Goal: Task Accomplishment & Management: Complete application form

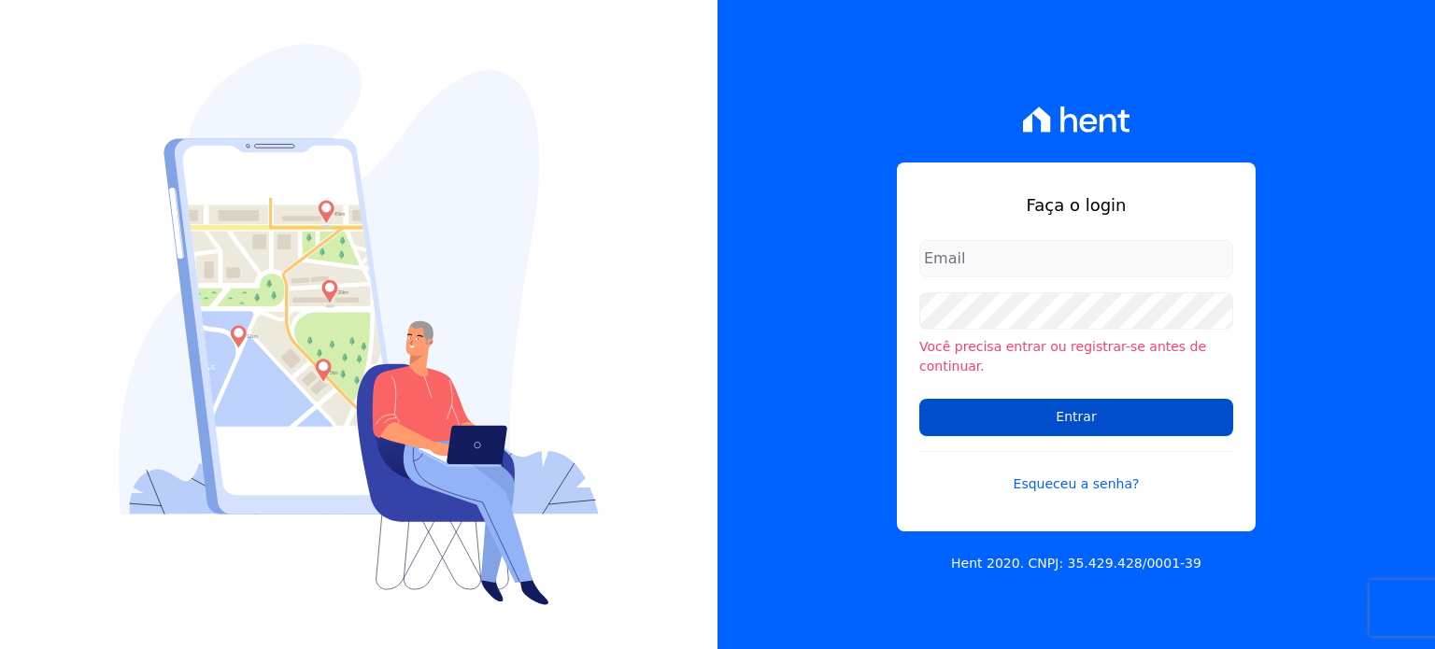
type input "[PERSON_NAME][EMAIL_ADDRESS][DOMAIN_NAME]"
click at [1050, 411] on input "Entrar" at bounding box center [1076, 417] width 314 height 37
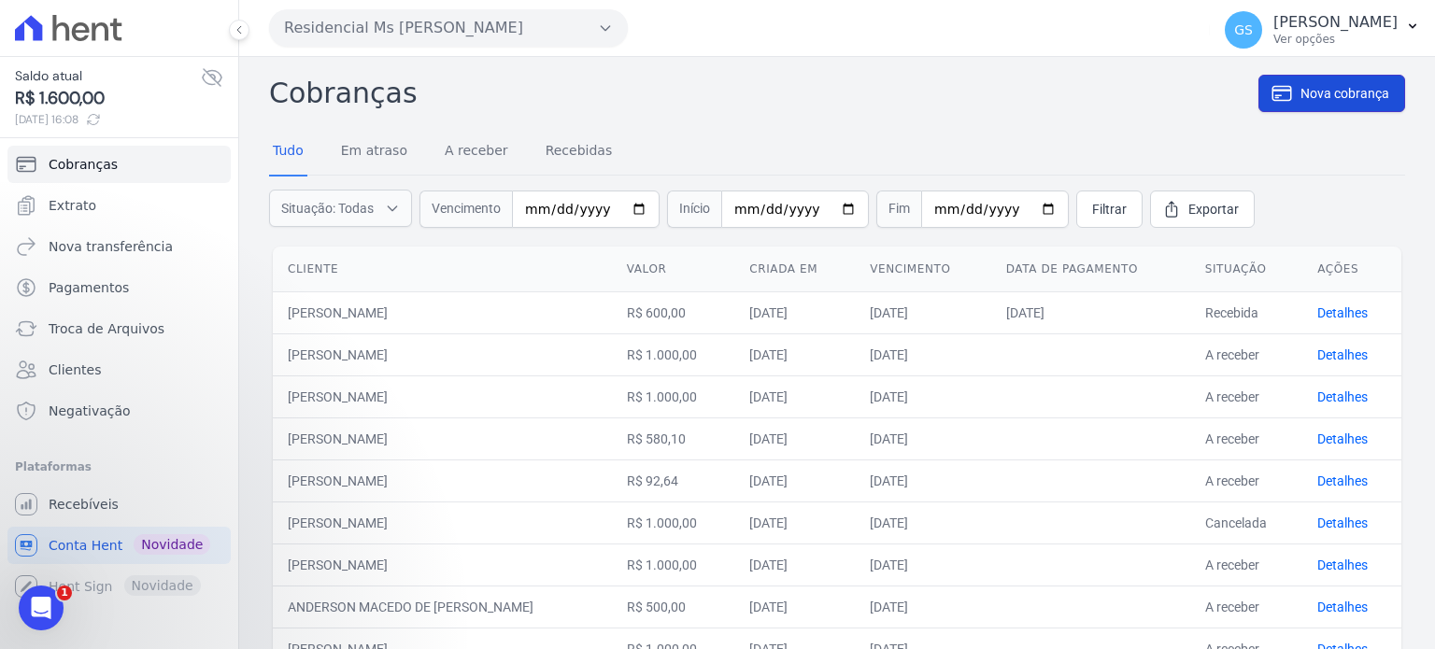
click at [1277, 85] on icon at bounding box center [1281, 93] width 22 height 22
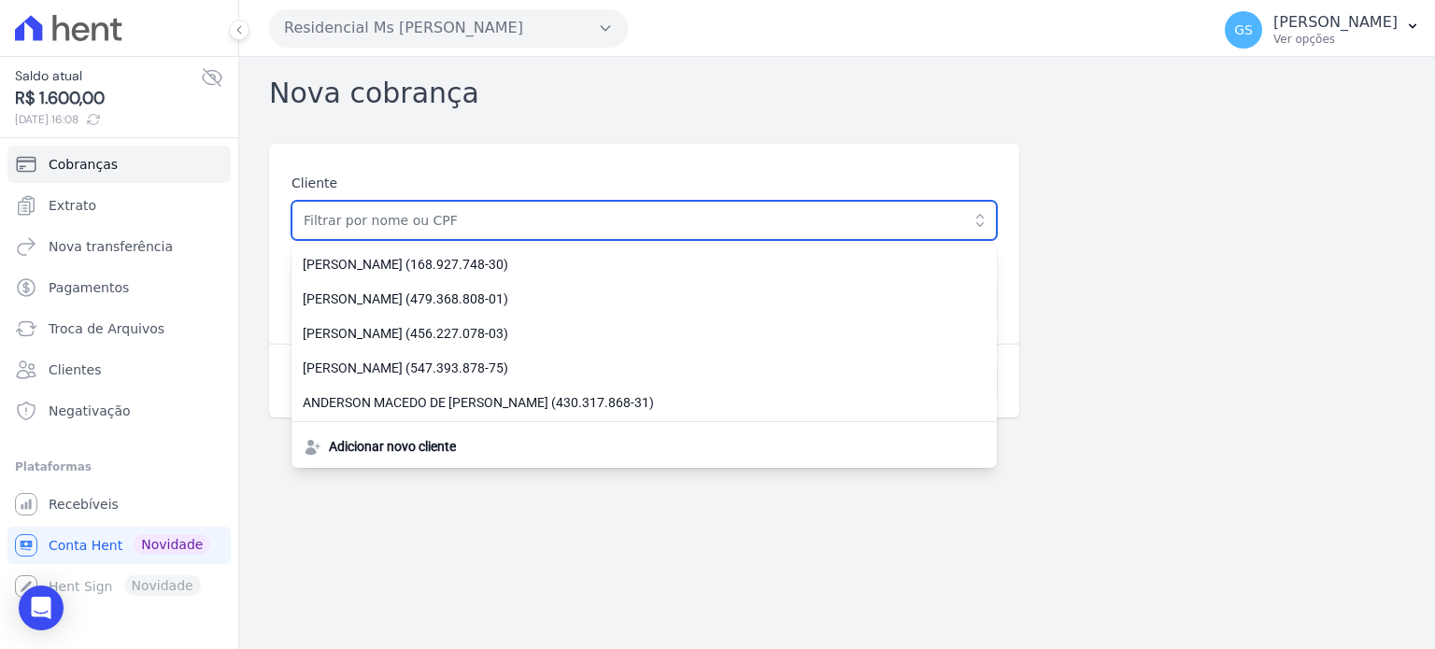
click at [832, 213] on input "text" at bounding box center [643, 220] width 705 height 39
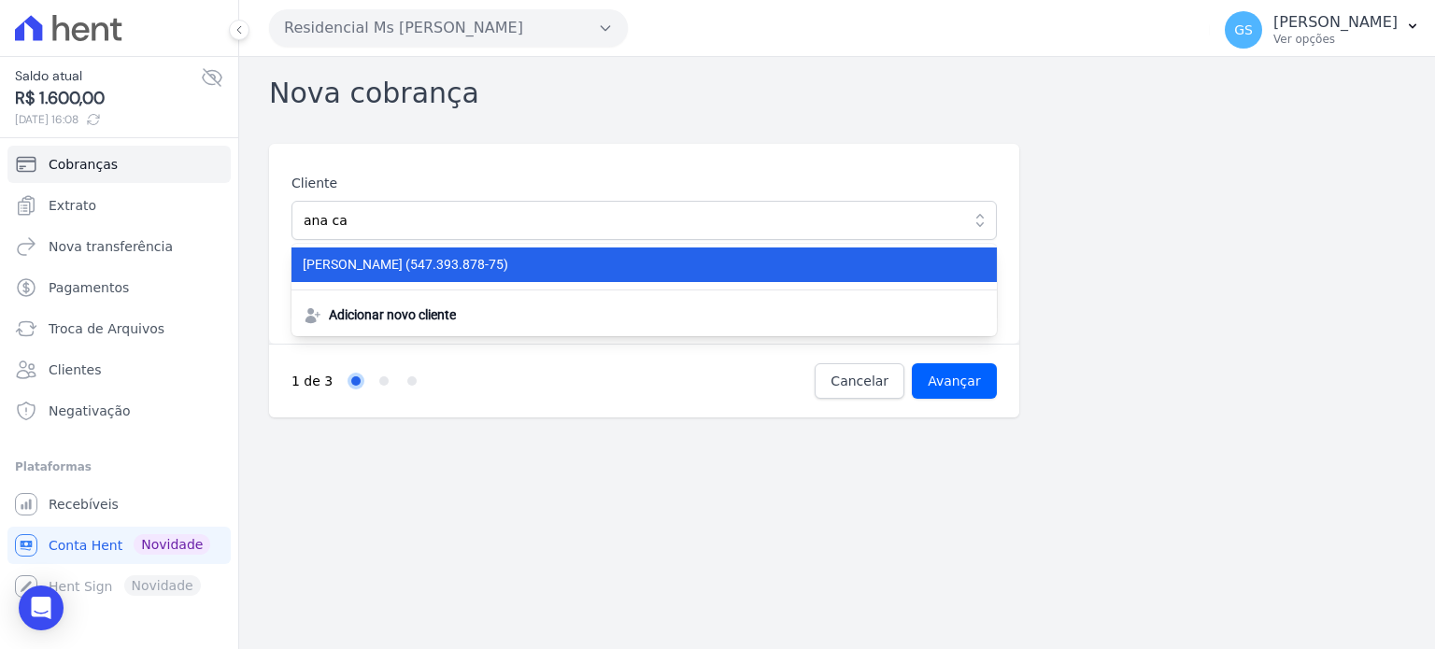
click at [741, 265] on span "[PERSON_NAME] (547.393.878-75)" at bounding box center [633, 265] width 660 height 20
type input "[PERSON_NAME]"
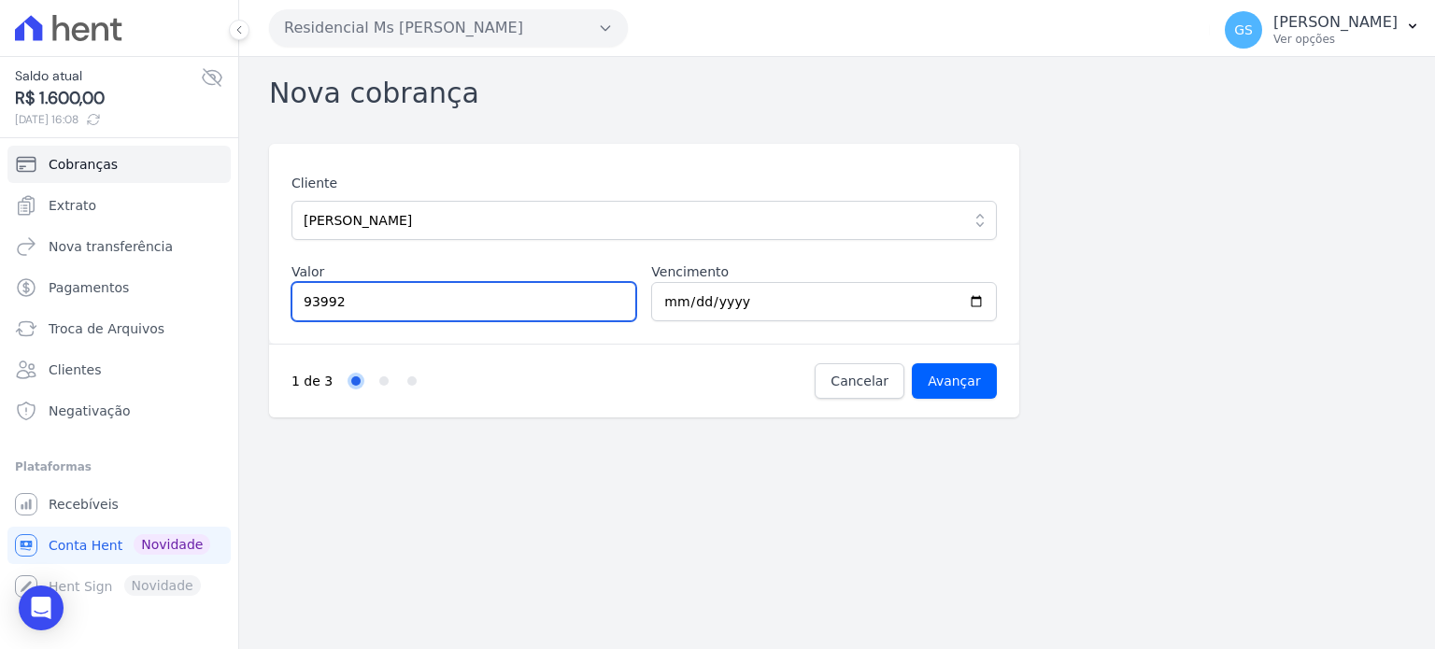
click at [414, 294] on input "93992" at bounding box center [463, 301] width 345 height 39
type input "939.92"
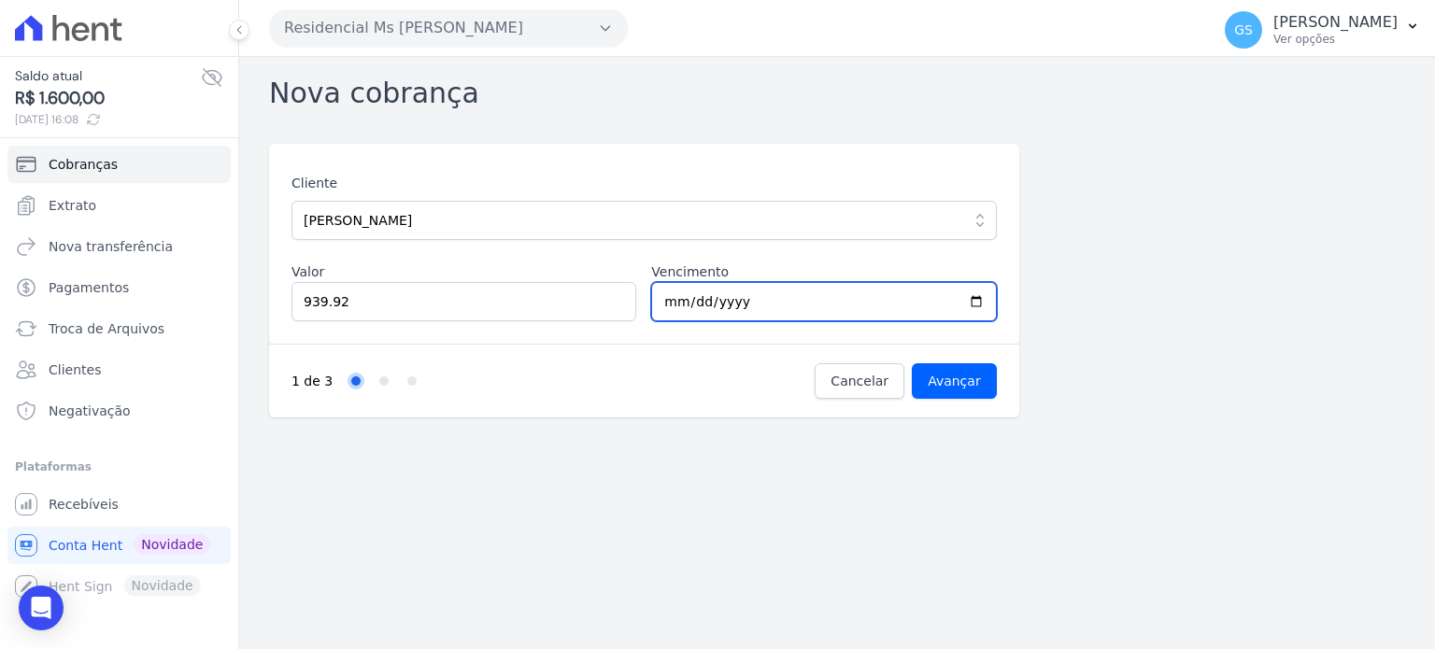
click at [677, 301] on input "[DATE]" at bounding box center [823, 301] width 345 height 39
type input "[DATE]"
type input "0009-01-30"
type input "[DATE]"
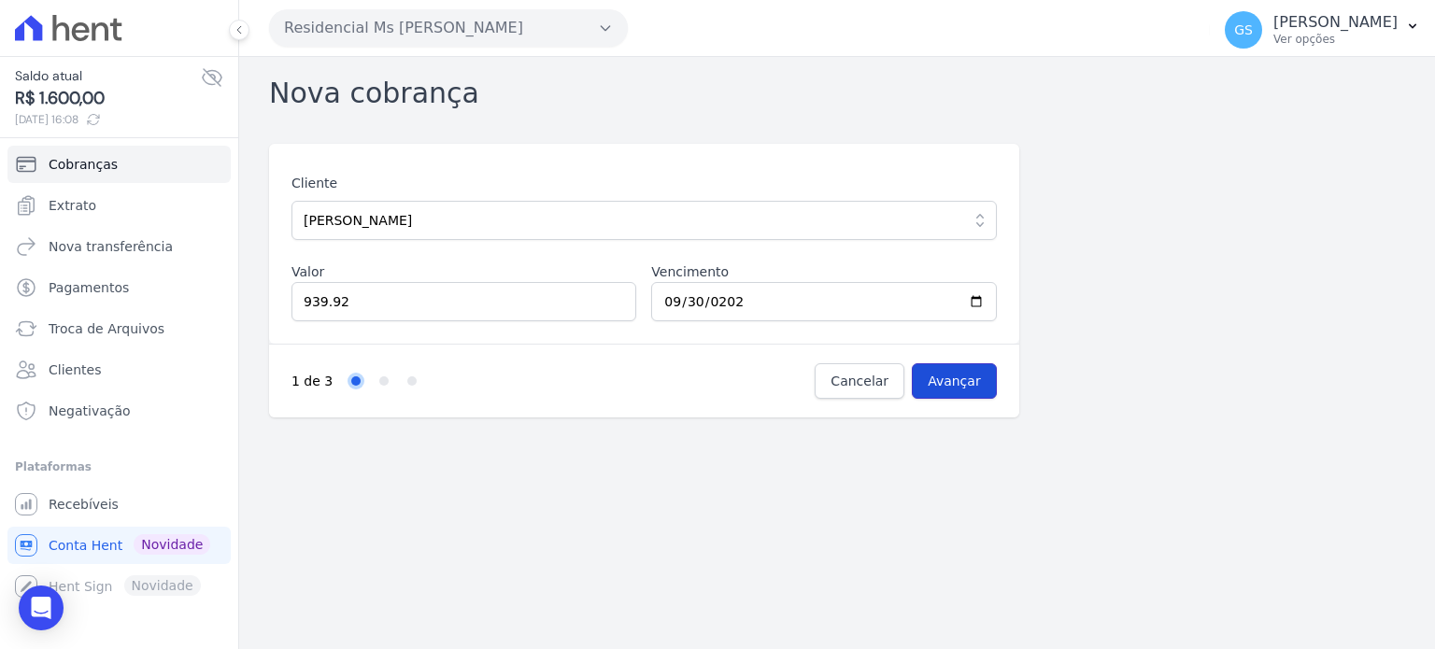
click at [940, 377] on input "Avançar" at bounding box center [954, 380] width 85 height 35
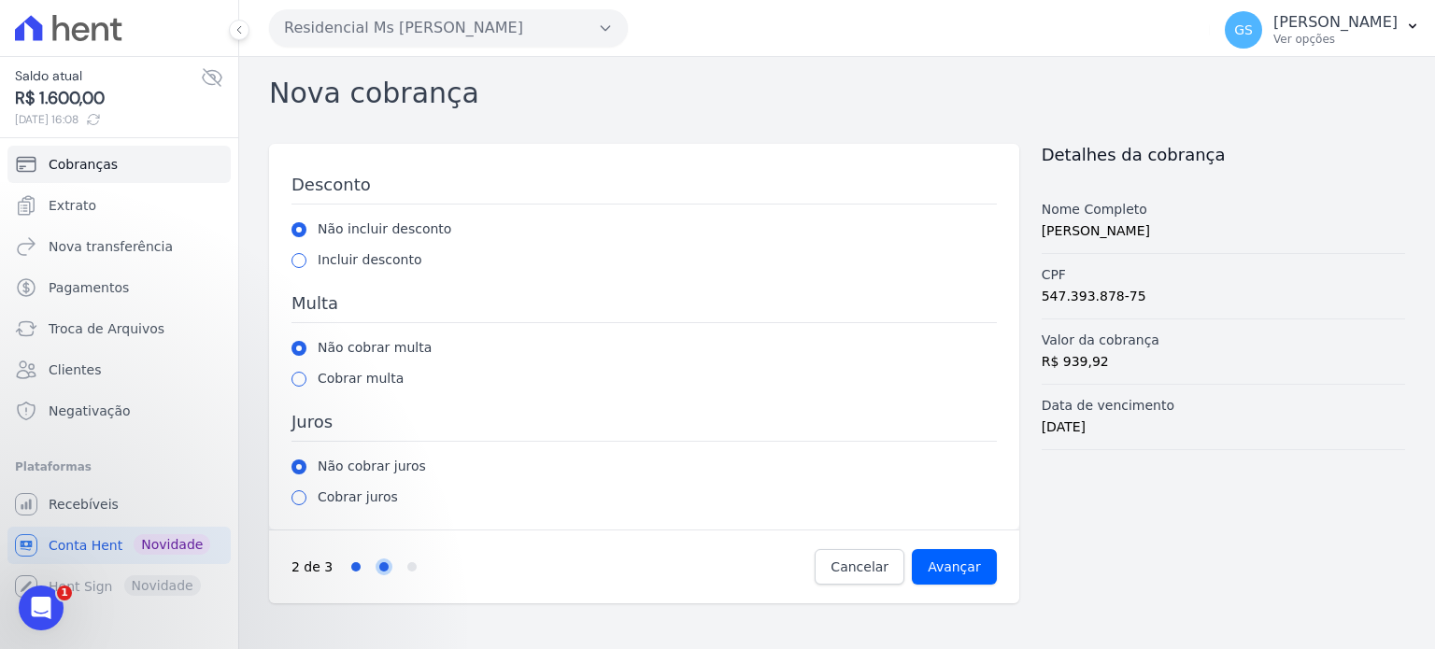
click at [377, 380] on label "Cobrar multa" at bounding box center [361, 379] width 86 height 20
click at [294, 377] on input "radio" at bounding box center [298, 379] width 15 height 15
radio input "true"
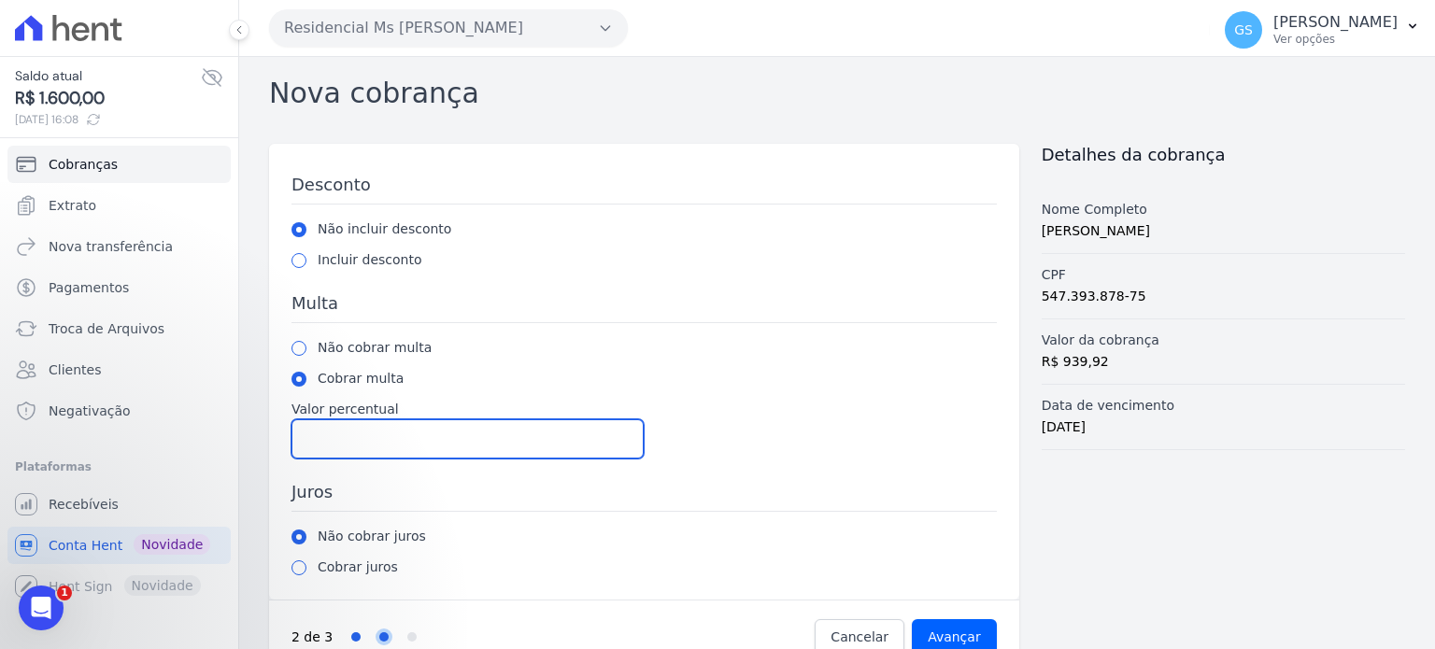
click at [369, 428] on input "Valor percentual" at bounding box center [467, 438] width 352 height 39
type input "2"
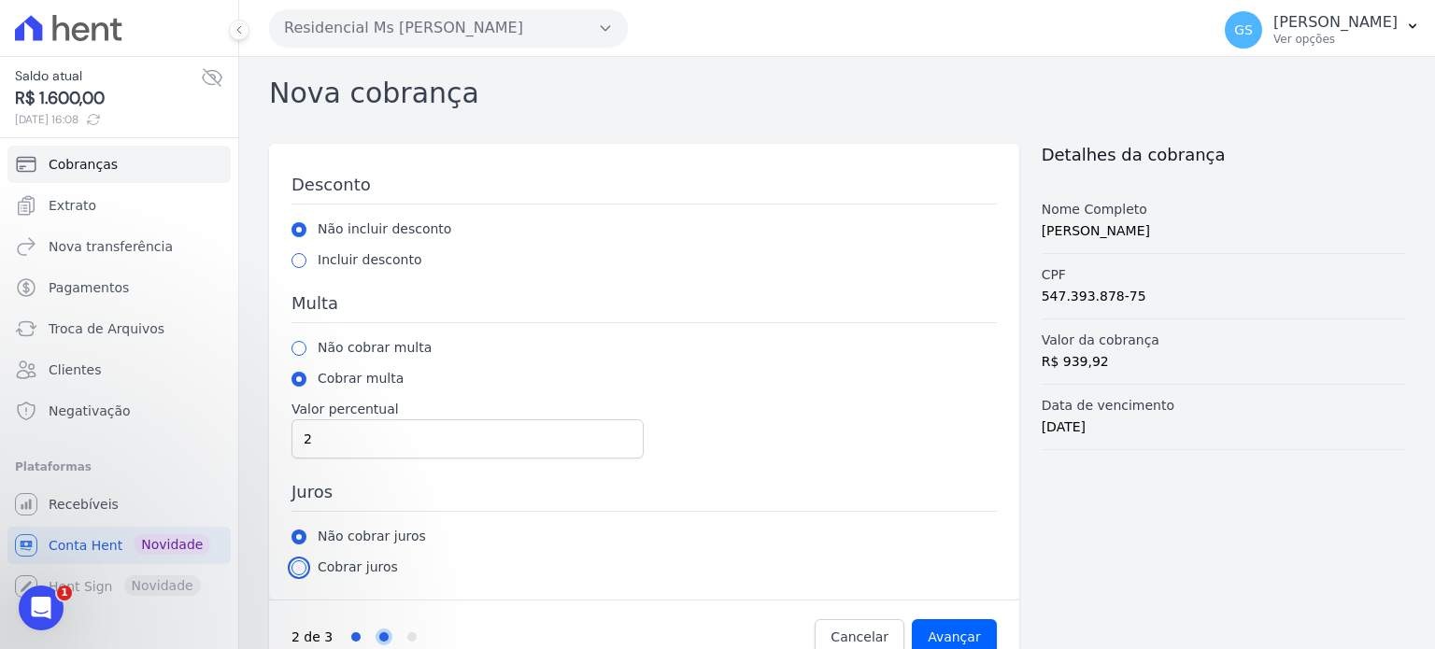
click at [295, 564] on input "radio" at bounding box center [298, 567] width 15 height 15
radio input "true"
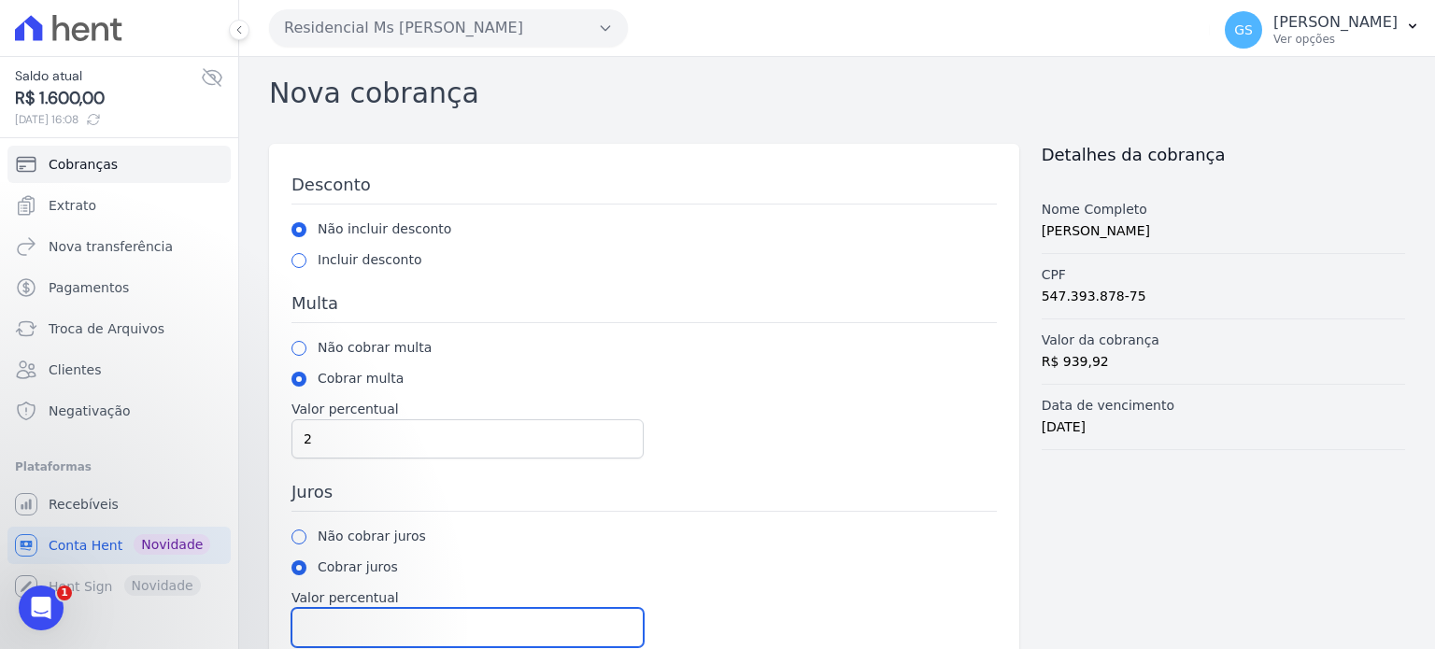
click at [407, 623] on input "Valor percentual" at bounding box center [467, 627] width 352 height 39
type input "1"
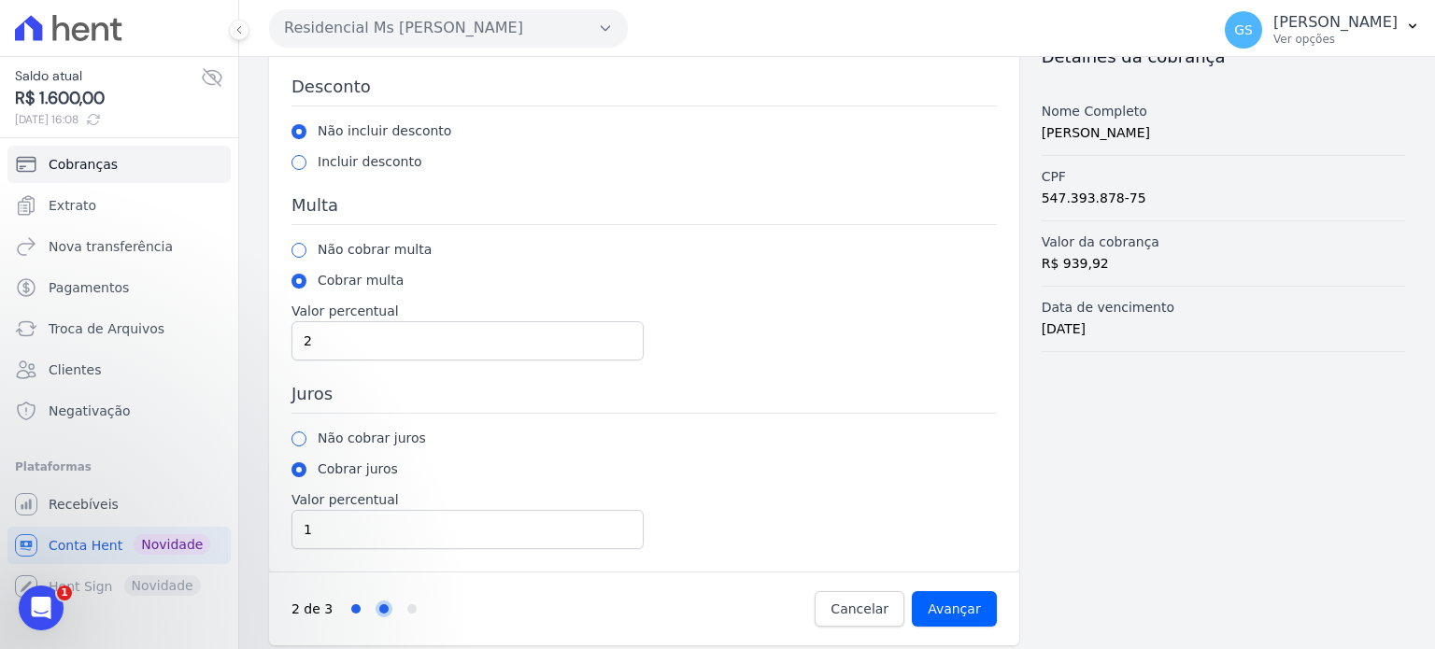
scroll to position [106, 0]
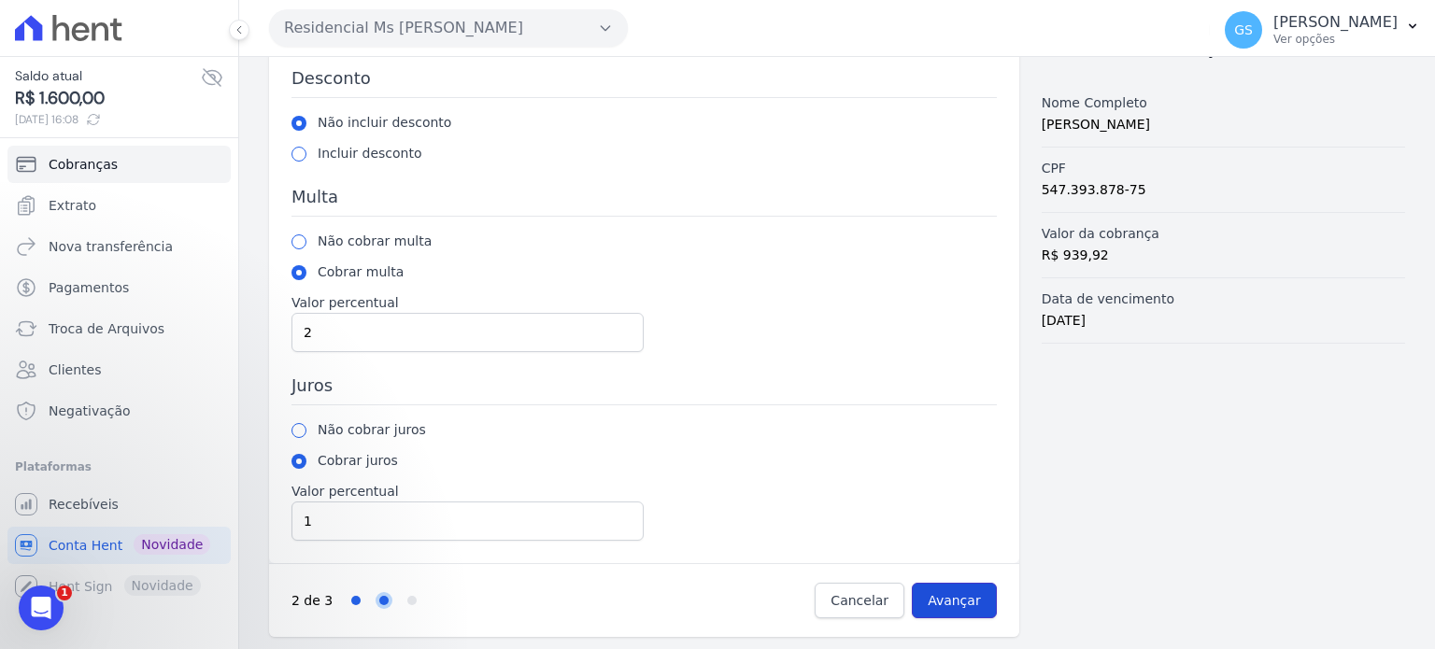
click at [949, 593] on input "Avançar" at bounding box center [954, 600] width 85 height 35
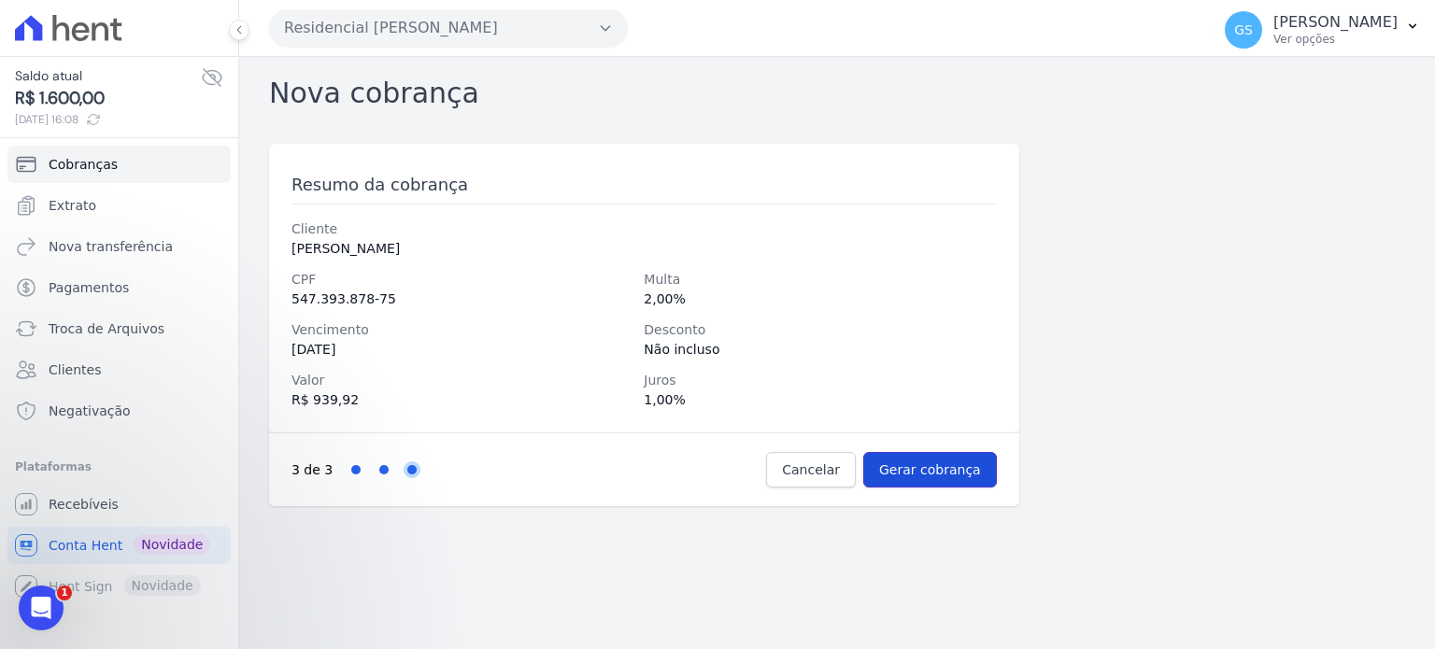
click at [987, 476] on input "Gerar cobrança" at bounding box center [930, 469] width 134 height 35
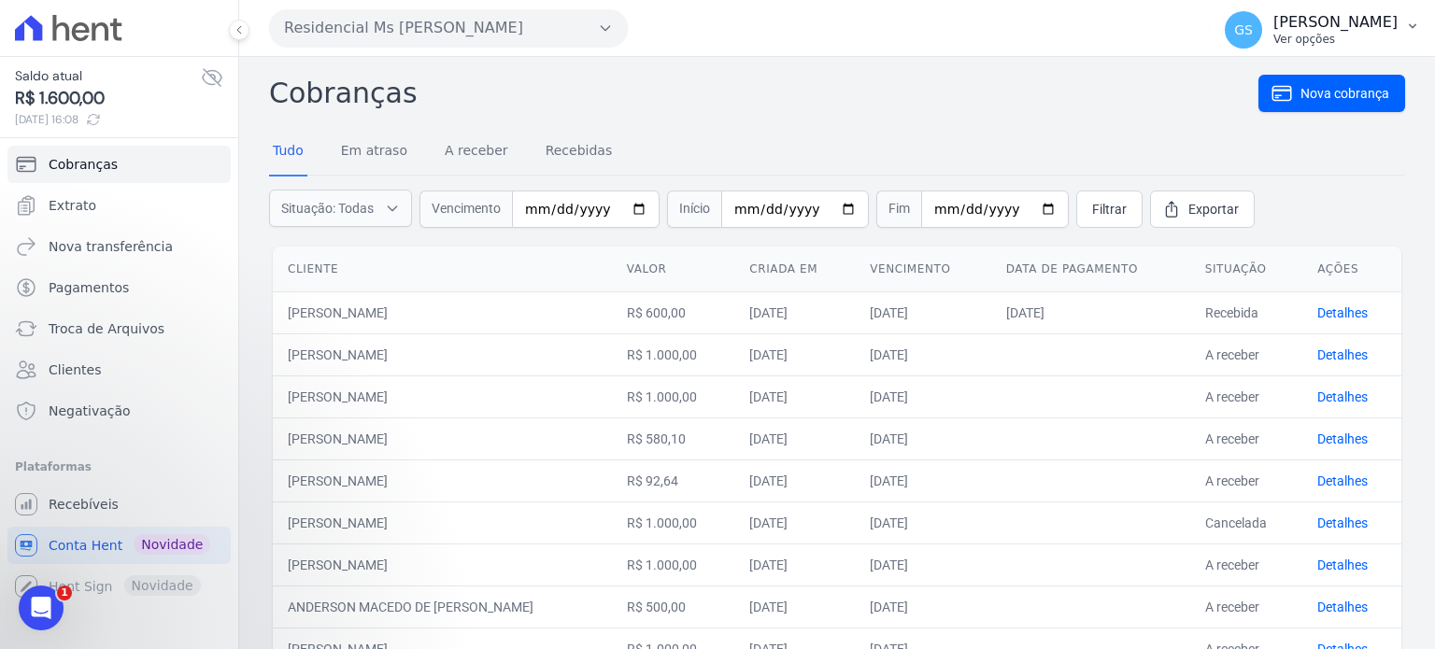
click at [1341, 29] on p "[PERSON_NAME]" at bounding box center [1335, 22] width 124 height 19
click at [1253, 78] on link "Logout" at bounding box center [1314, 81] width 239 height 34
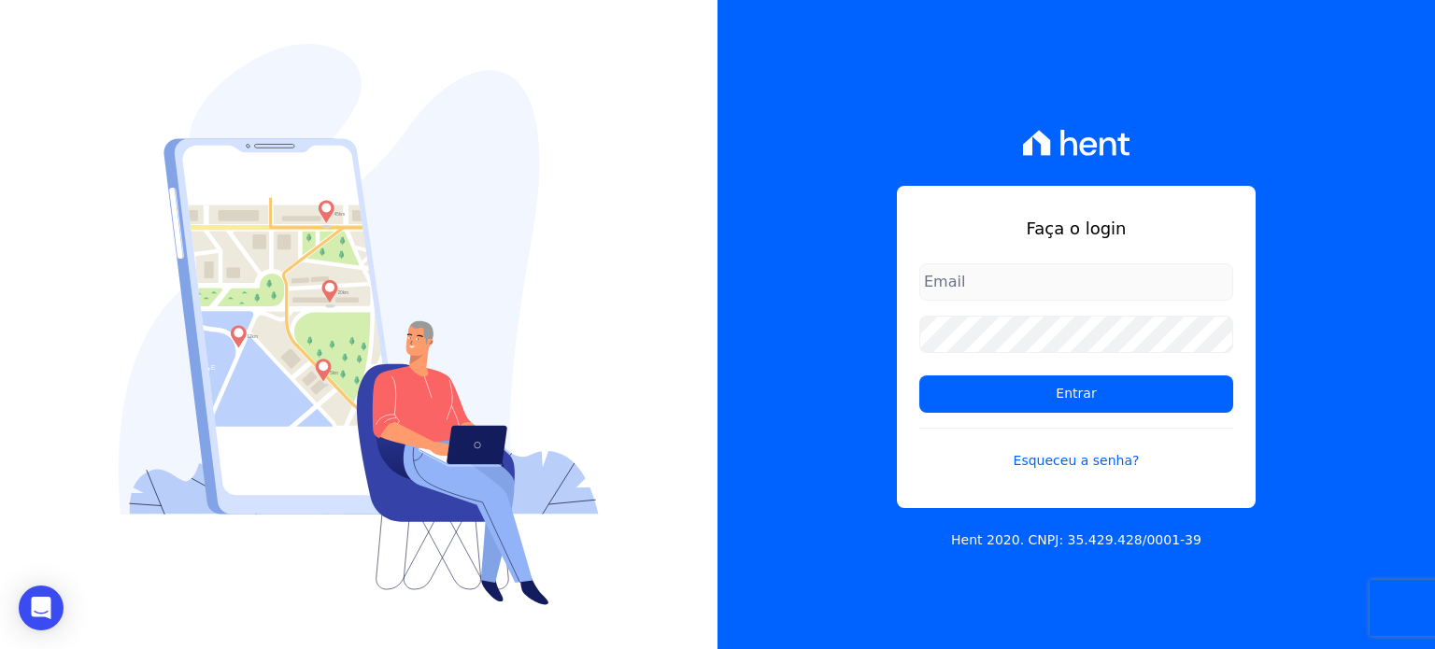
type input "[PERSON_NAME][EMAIL_ADDRESS][DOMAIN_NAME]"
